Goal: Task Accomplishment & Management: Manage account settings

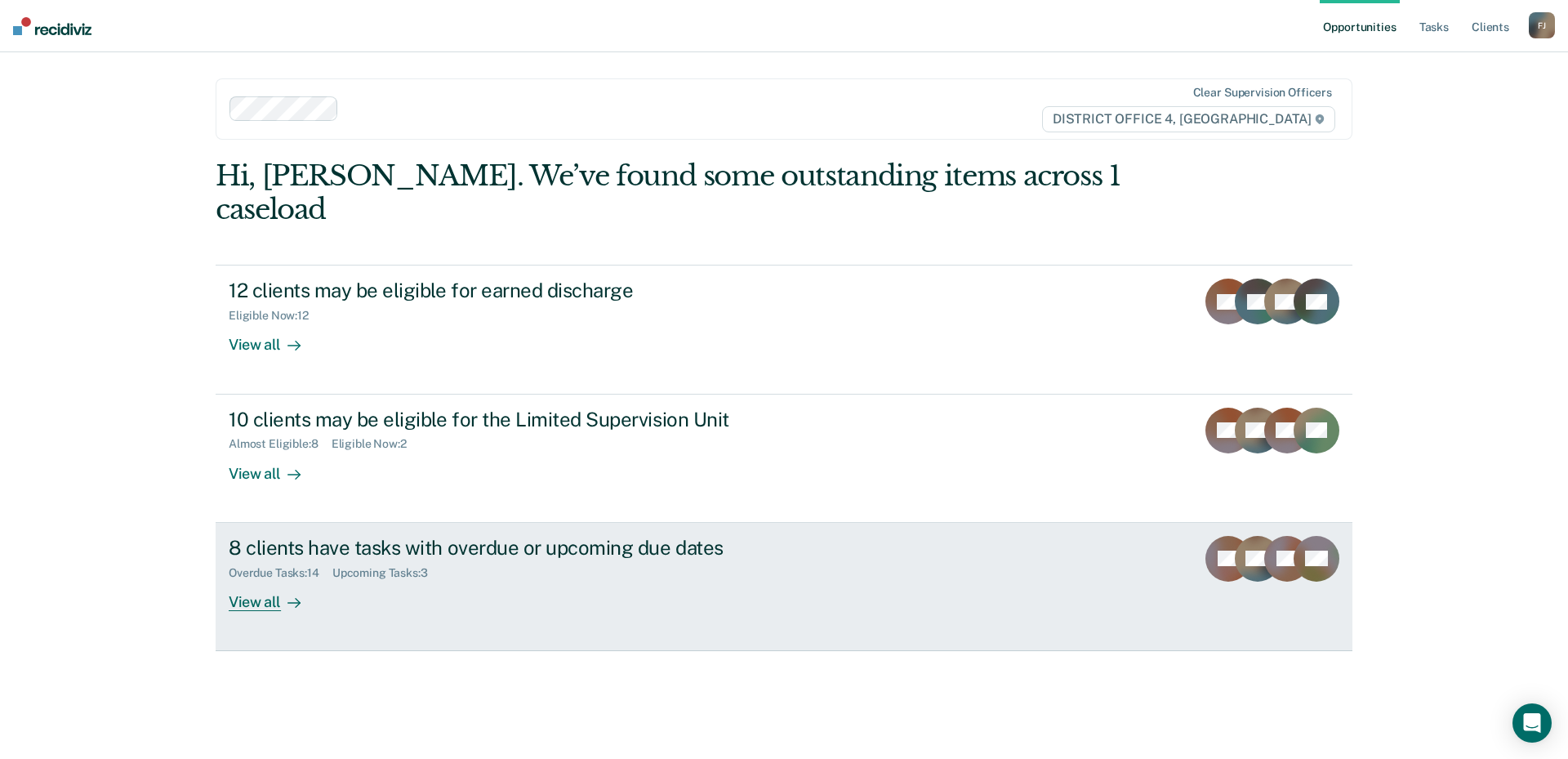
click at [591, 559] on div "Overdue Tasks : 14 Upcoming Tasks : 3" at bounding box center [516, 569] width 573 height 20
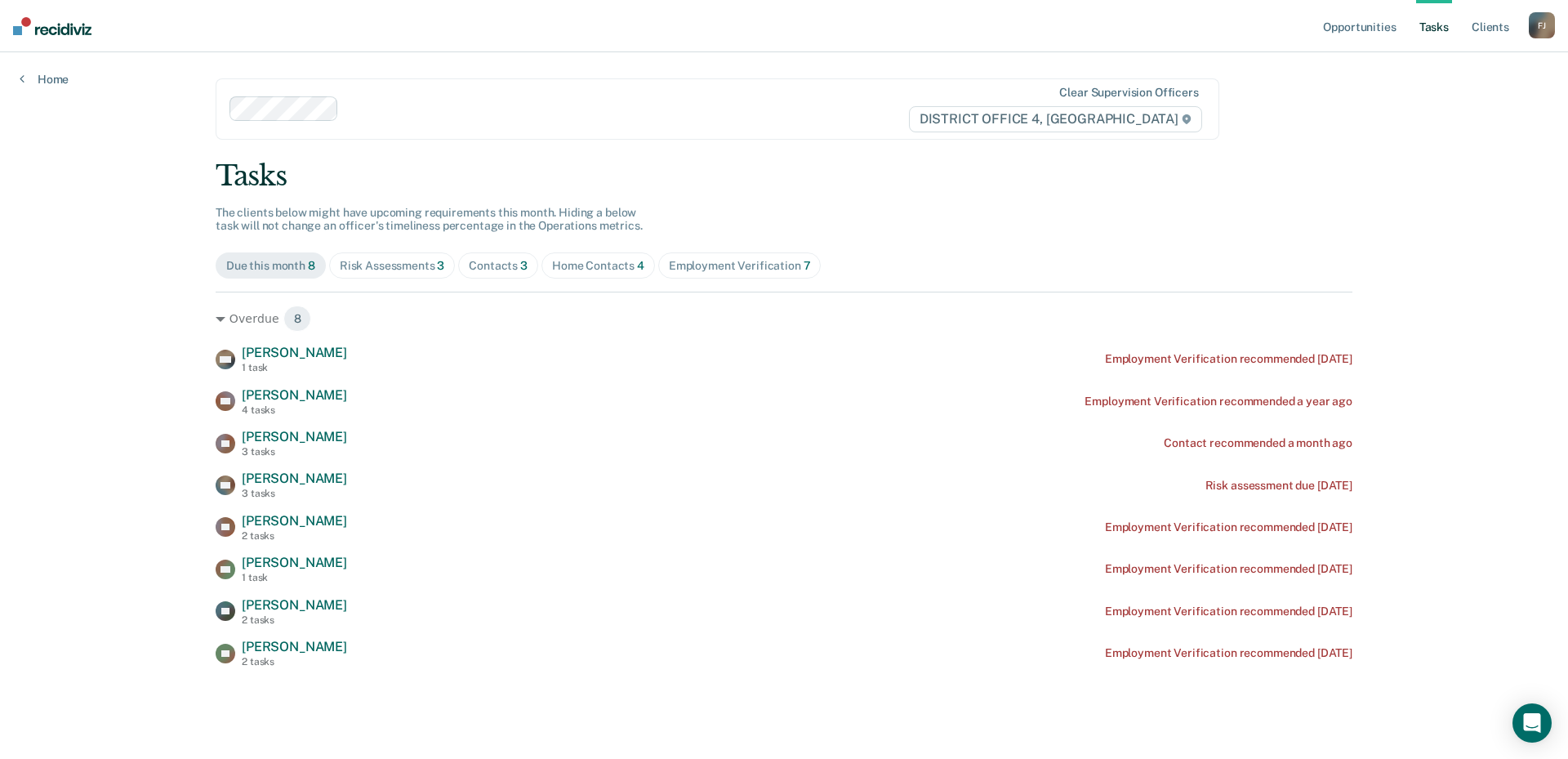
click at [384, 668] on main "Clear supervision officers DISTRICT OFFICE 4, BOISE Tasks The clients below mig…" at bounding box center [784, 386] width 1176 height 667
click at [379, 261] on div "Risk Assessments 3" at bounding box center [393, 266] width 105 height 14
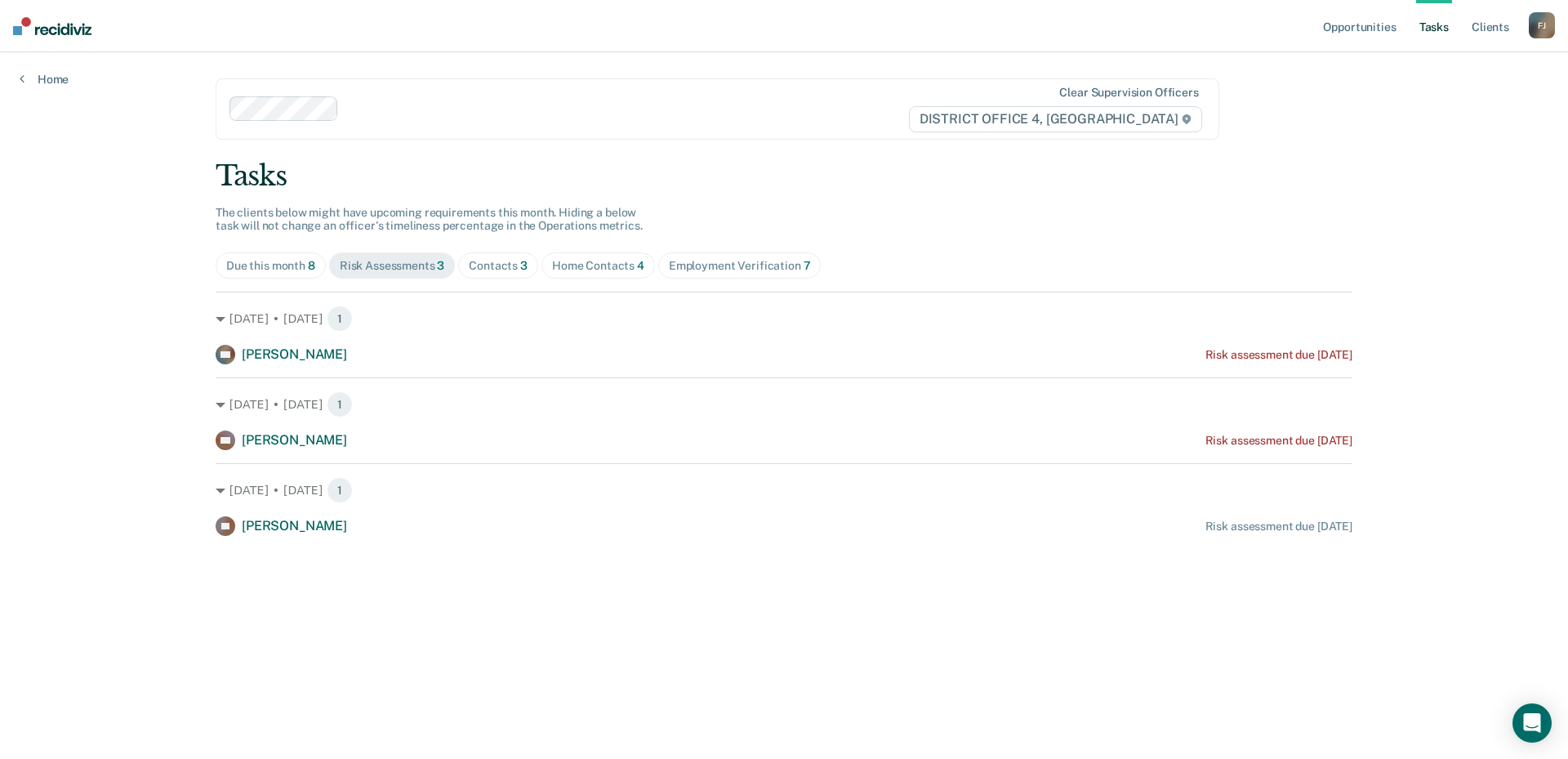
click at [522, 276] on span "Contacts 3" at bounding box center [498, 265] width 80 height 26
click at [715, 275] on span "Employment Verification 7" at bounding box center [740, 265] width 163 height 26
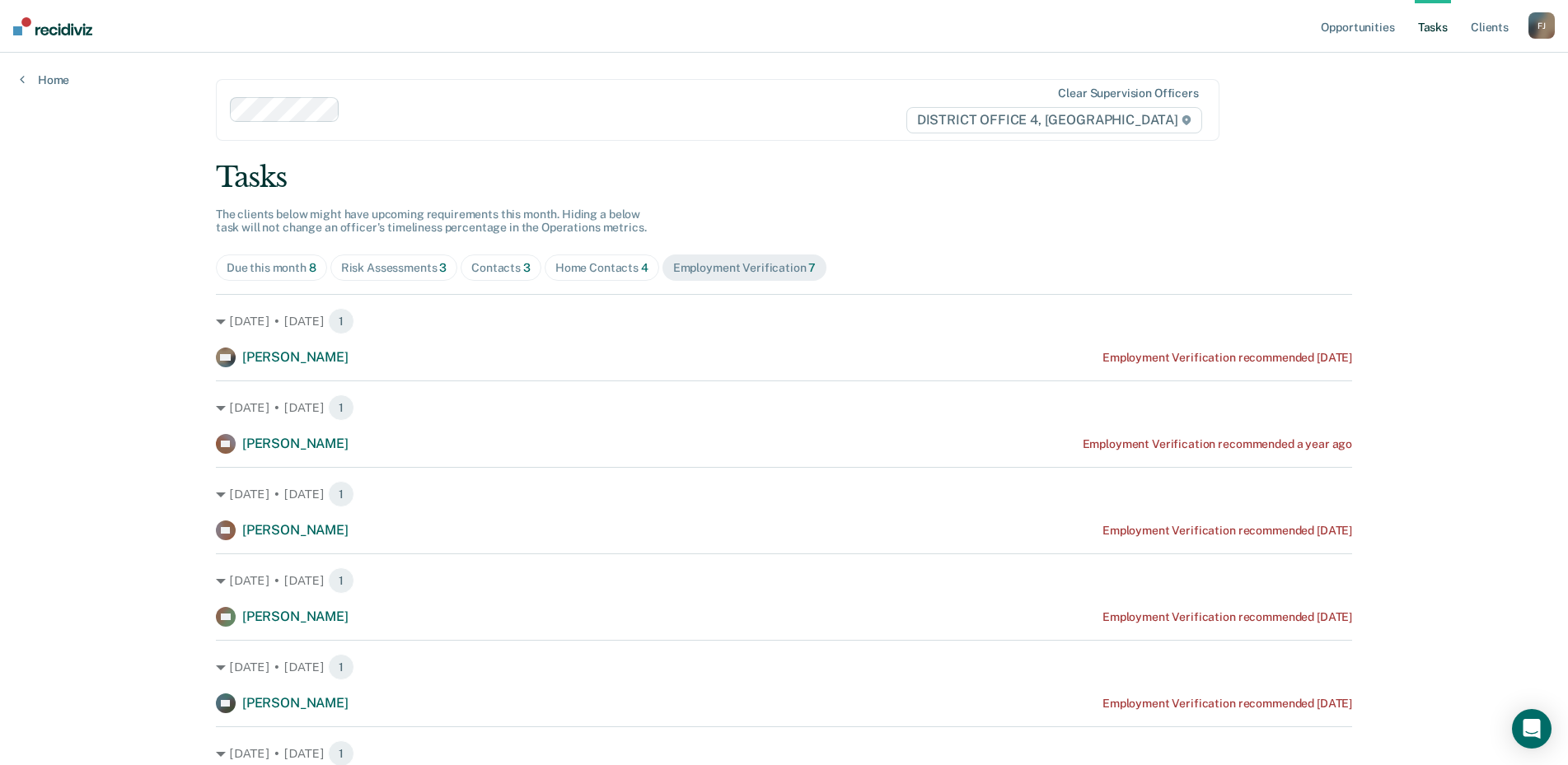
click at [280, 283] on div "Tasks The clients below might have upcoming requirements this month. Hiding a b…" at bounding box center [784, 523] width 1136 height 725
click at [281, 276] on span "Due this month 8" at bounding box center [271, 267] width 111 height 26
